Goal: Find specific page/section: Find specific page/section

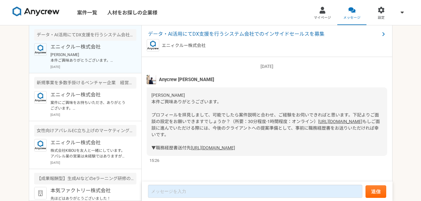
click at [318, 119] on link "[URL][DOMAIN_NAME]" at bounding box center [340, 121] width 44 height 5
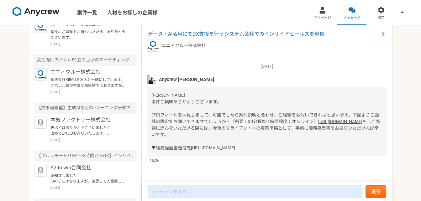
scroll to position [57, 0]
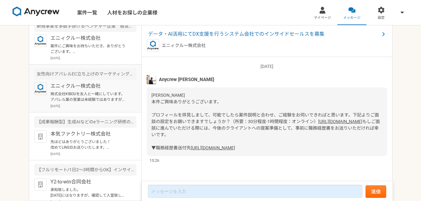
click at [109, 92] on p "株式会社KIBOUを友人と一緒にしています。 アパレル業の営業は未経験ではありますが営業をしています。 まだまだ至らない点の私ですが、是非一度お話出来ればと思…" at bounding box center [88, 96] width 77 height 11
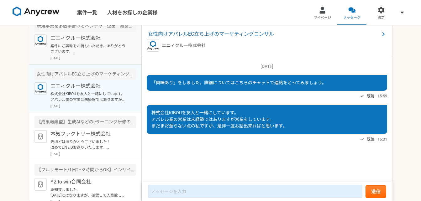
click at [98, 58] on p "[DATE]" at bounding box center [93, 58] width 86 height 5
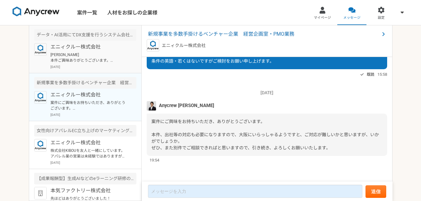
click at [107, 56] on p "[PERSON_NAME] 本件ご興味ありがとうございます。 プロフィールを拝見しまして、可能でしたら案件説明と合わせ、ご経験をお伺いできればと思います。下記…" at bounding box center [88, 57] width 77 height 11
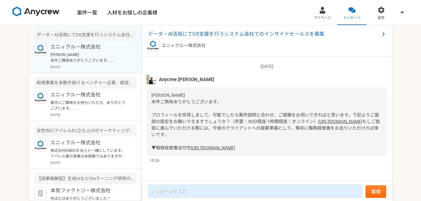
scroll to position [81, 0]
click at [205, 146] on link "[URL][DOMAIN_NAME]" at bounding box center [213, 148] width 44 height 5
